Goal: Find specific page/section: Find specific page/section

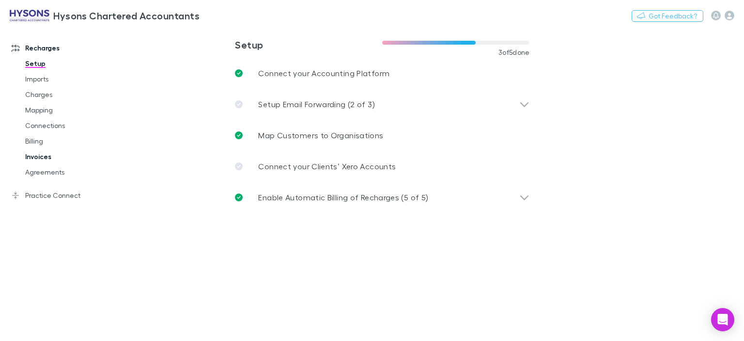
click at [42, 157] on link "Invoices" at bounding box center [71, 157] width 111 height 16
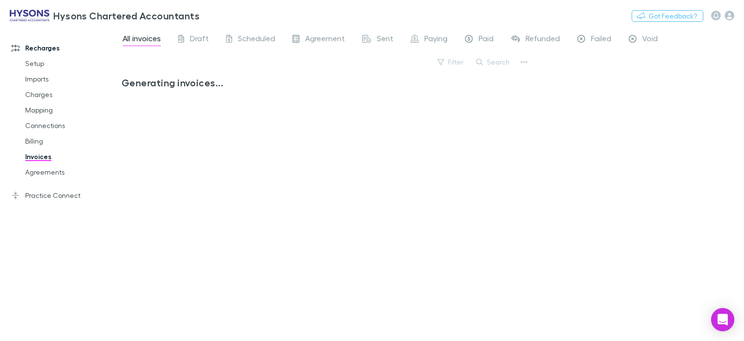
click at [508, 63] on button "Search" at bounding box center [493, 62] width 44 height 12
type input "*"
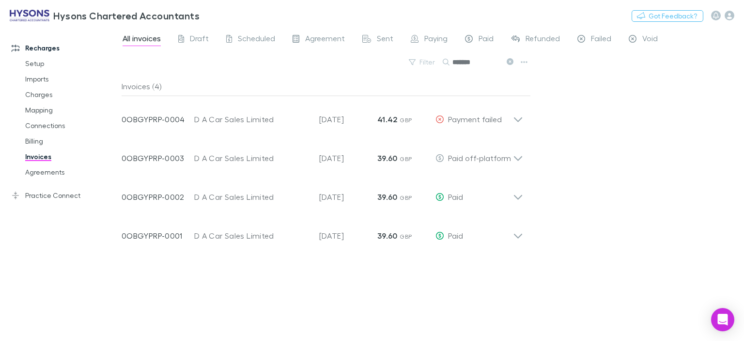
type input "*******"
